Goal: Find contact information: Find contact information

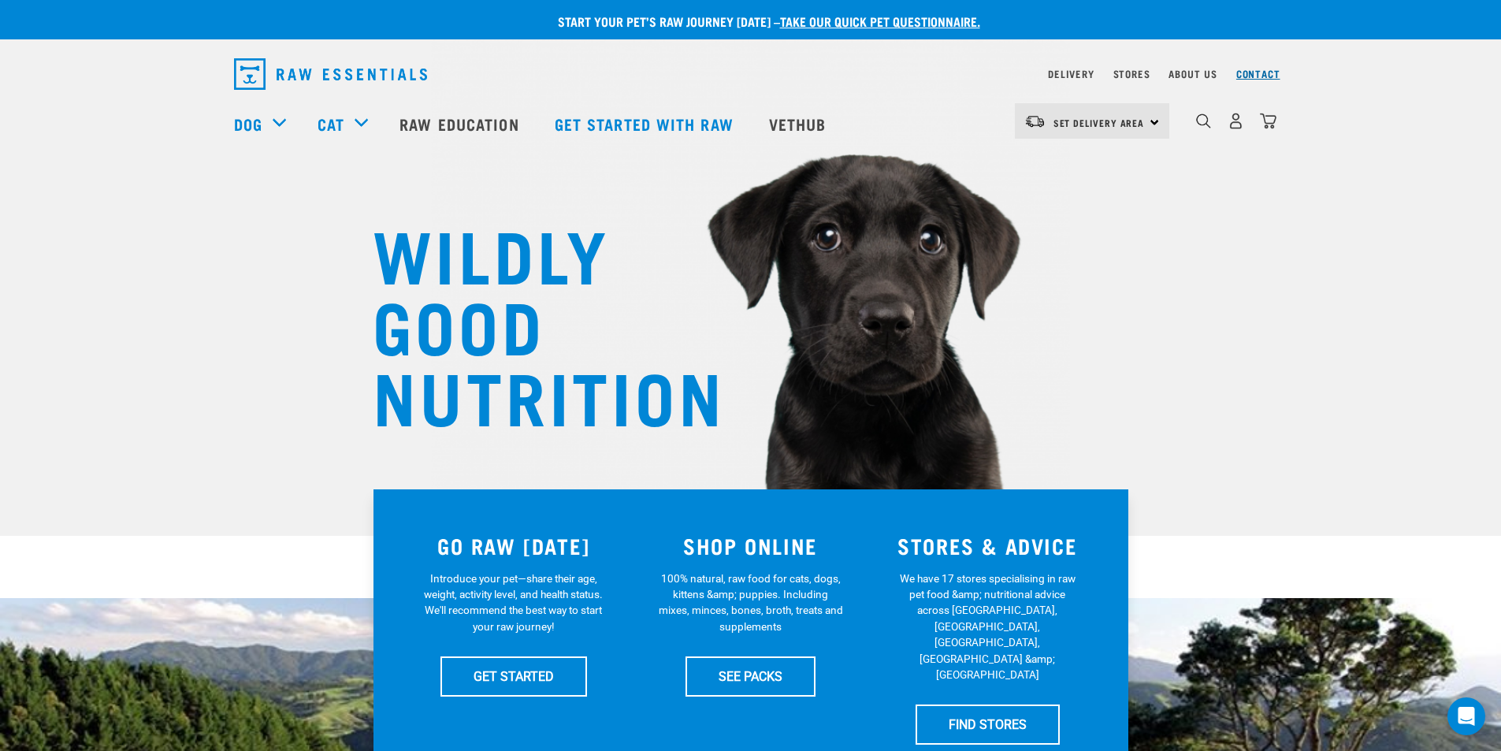
click at [1243, 72] on link "Contact" at bounding box center [1258, 74] width 44 height 6
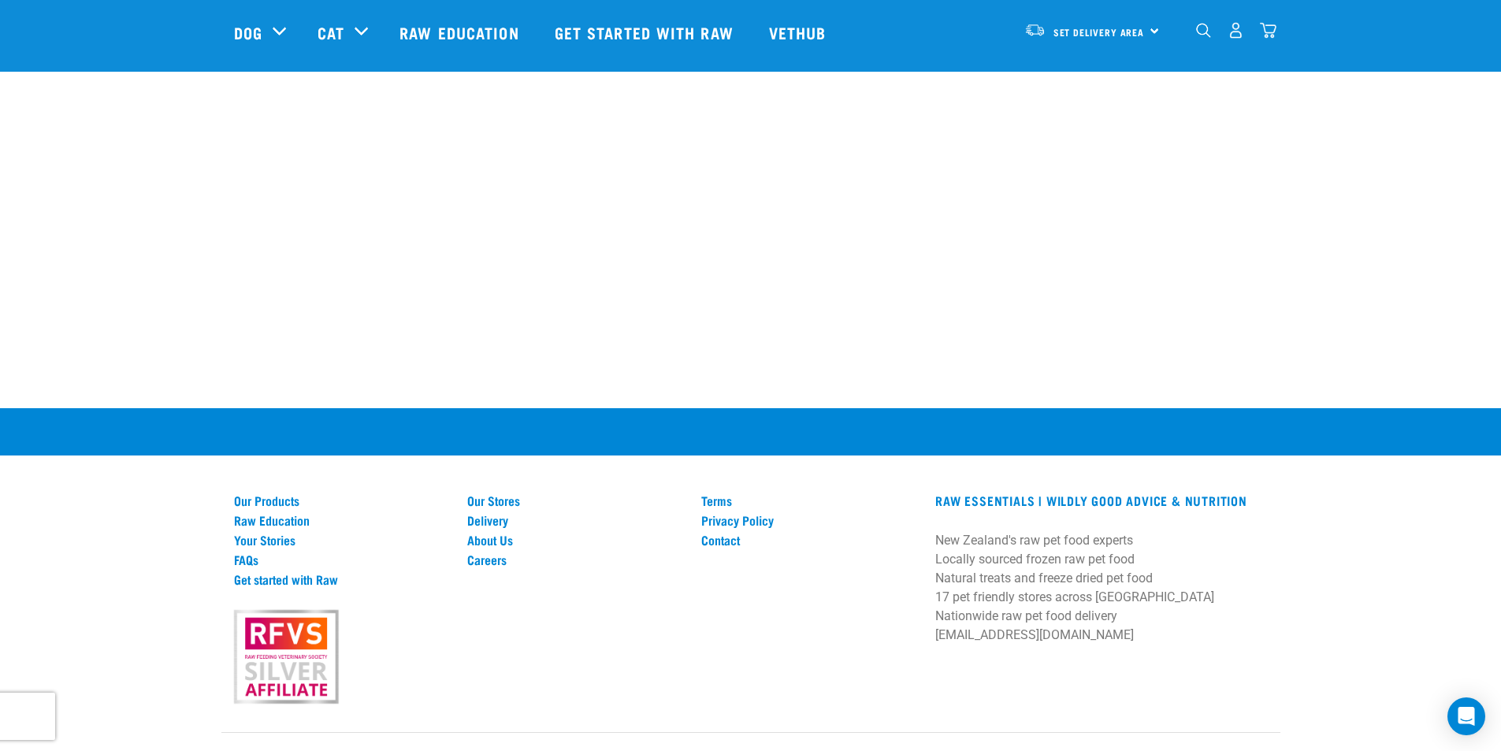
scroll to position [972, 0]
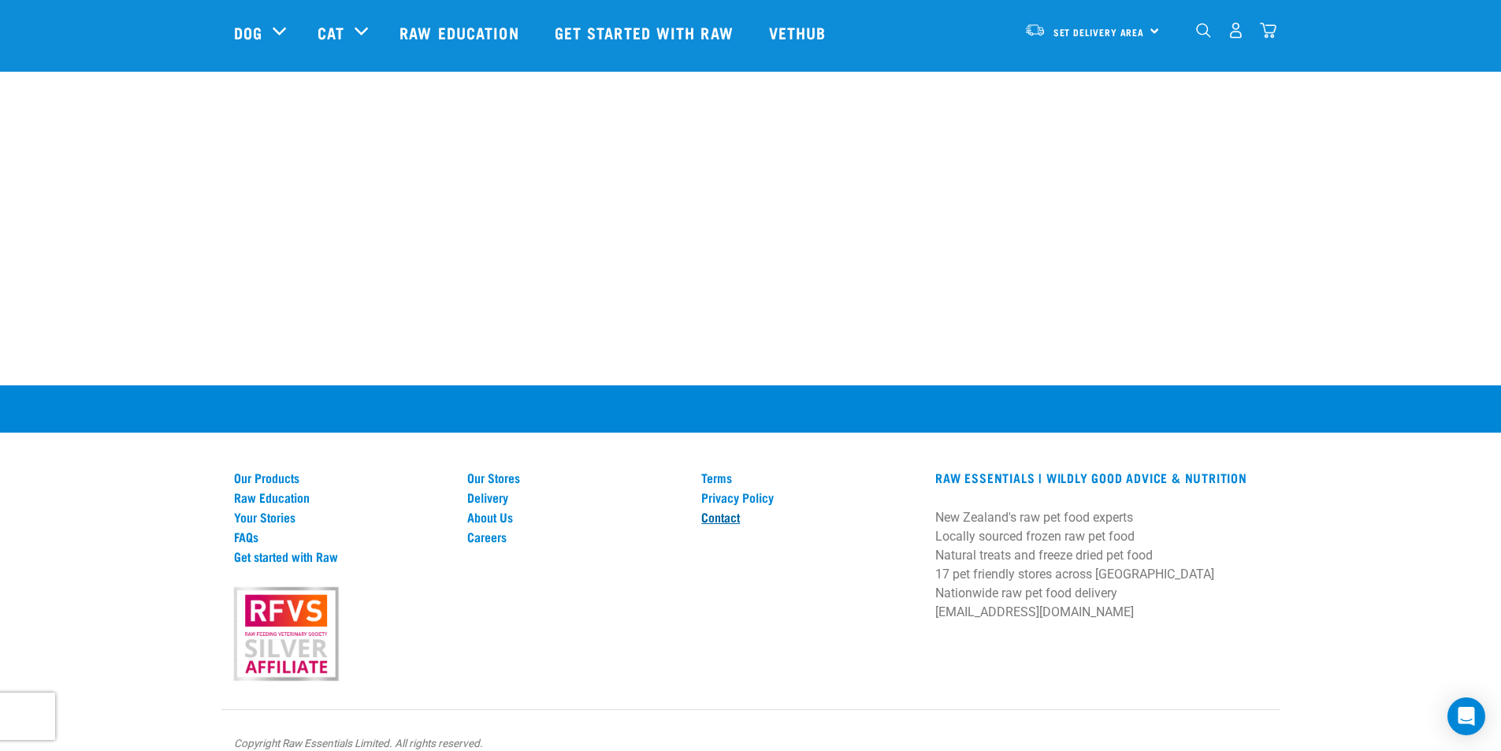
click at [733, 510] on link "Contact" at bounding box center [808, 517] width 215 height 14
